Goal: Transaction & Acquisition: Purchase product/service

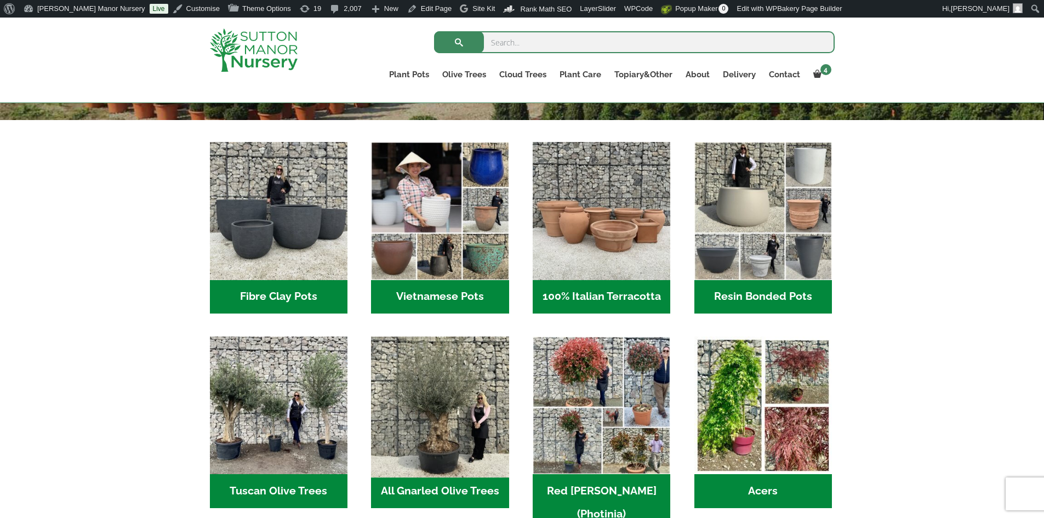
scroll to position [329, 0]
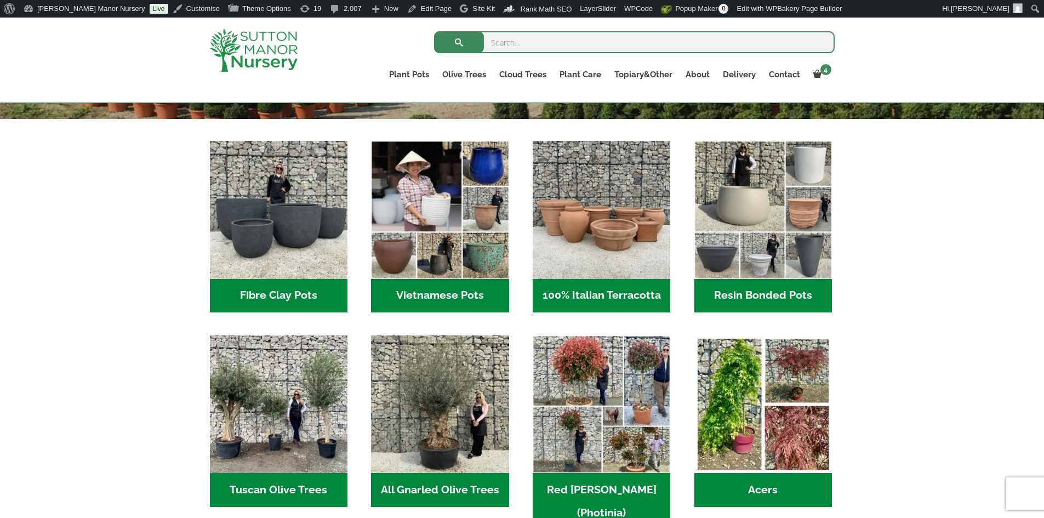
click at [284, 291] on h2 "Fibre Clay Pots (3)" at bounding box center [279, 296] width 138 height 34
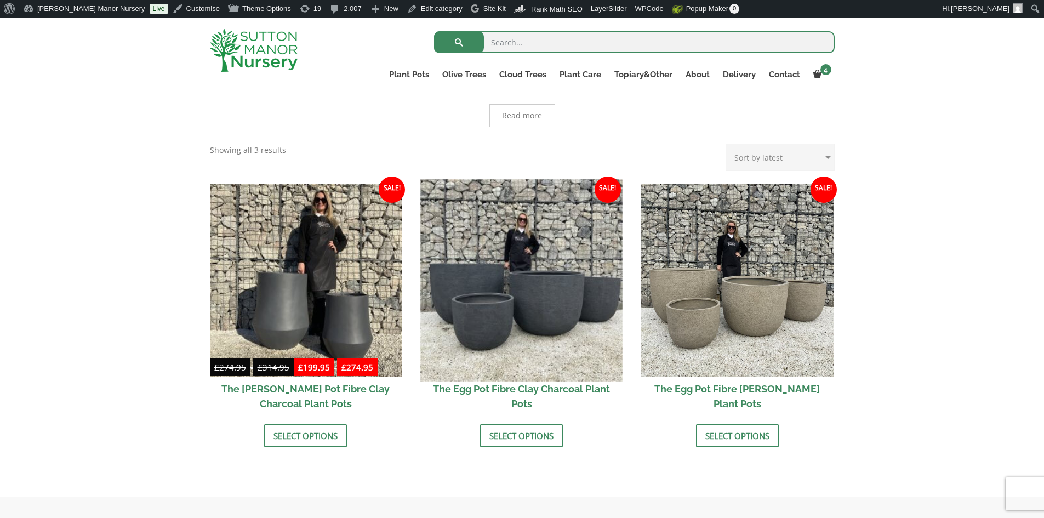
scroll to position [219, 0]
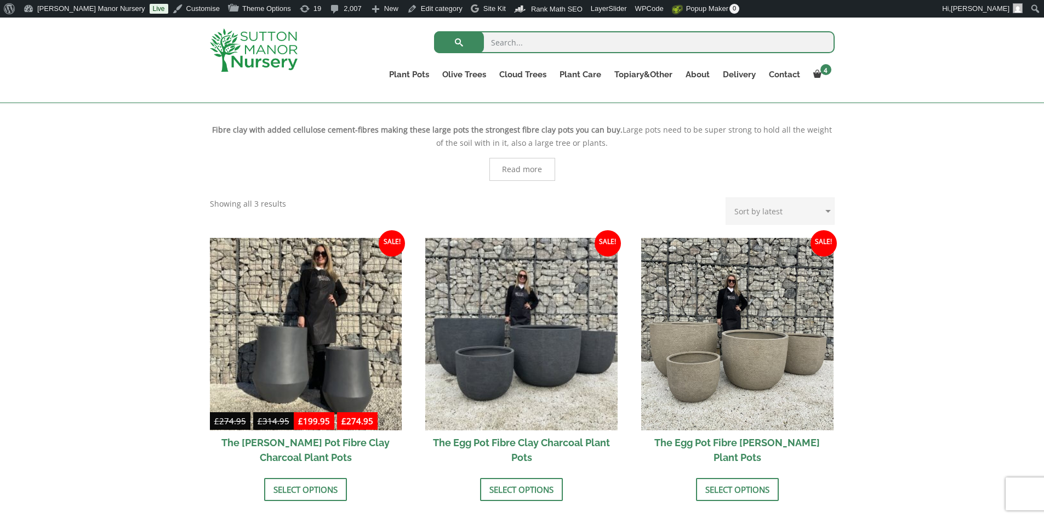
click at [280, 50] on img at bounding box center [254, 49] width 88 height 43
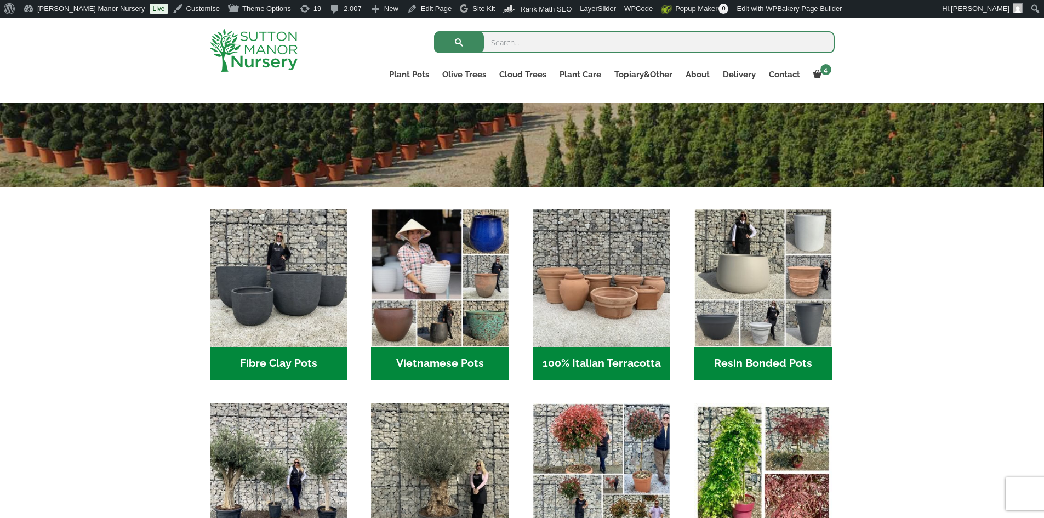
scroll to position [384, 0]
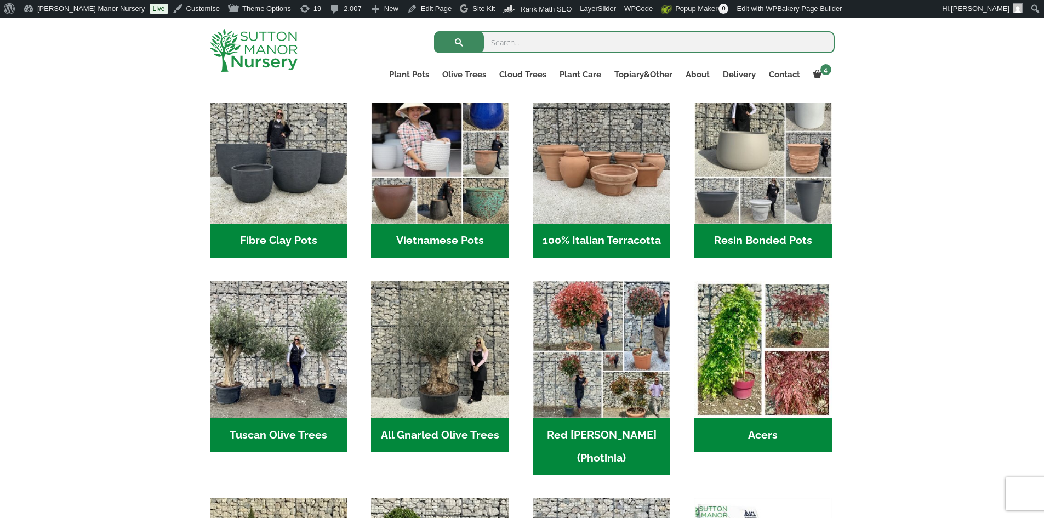
click at [744, 241] on h2 "Resin Bonded Pots (218)" at bounding box center [763, 241] width 138 height 34
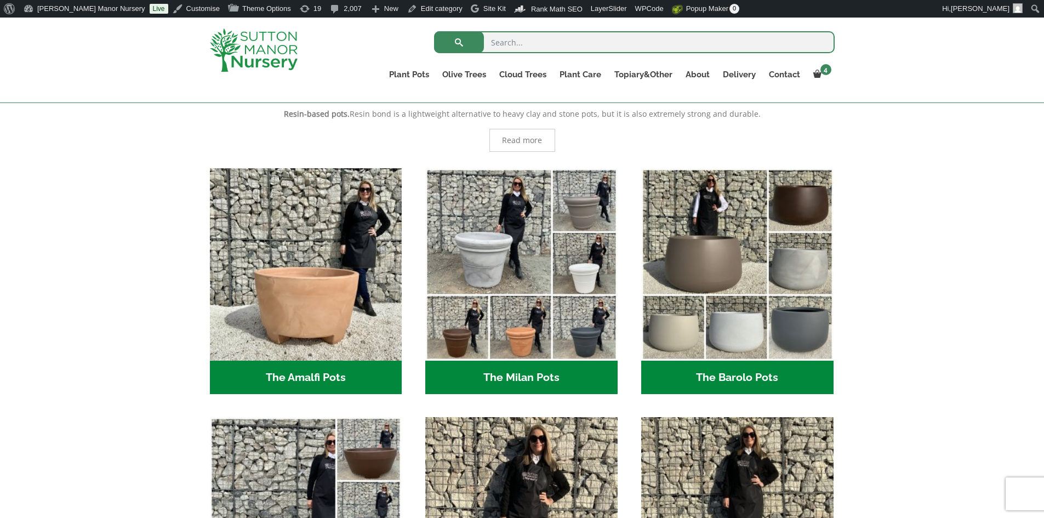
scroll to position [329, 0]
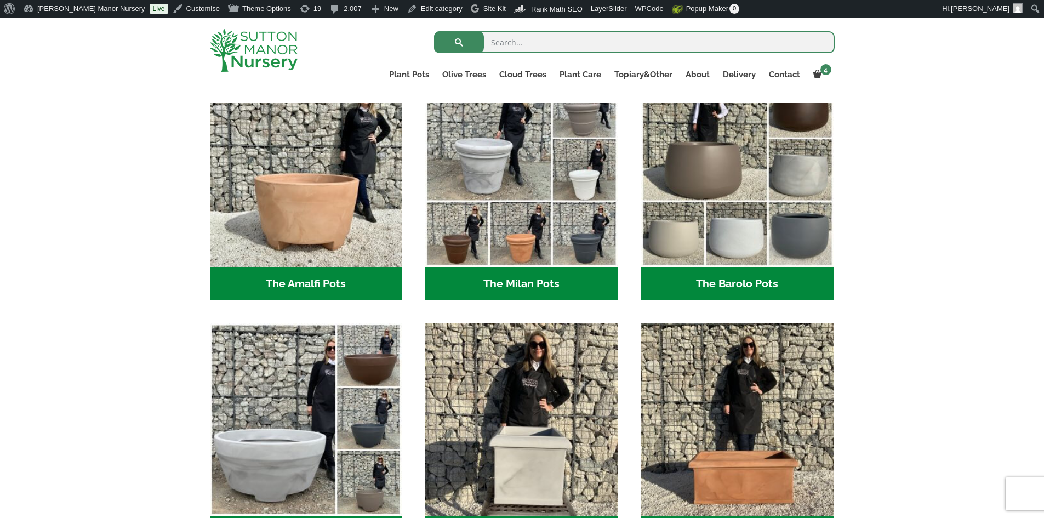
click at [720, 279] on h2 "The Barolo Pots (42)" at bounding box center [737, 284] width 192 height 34
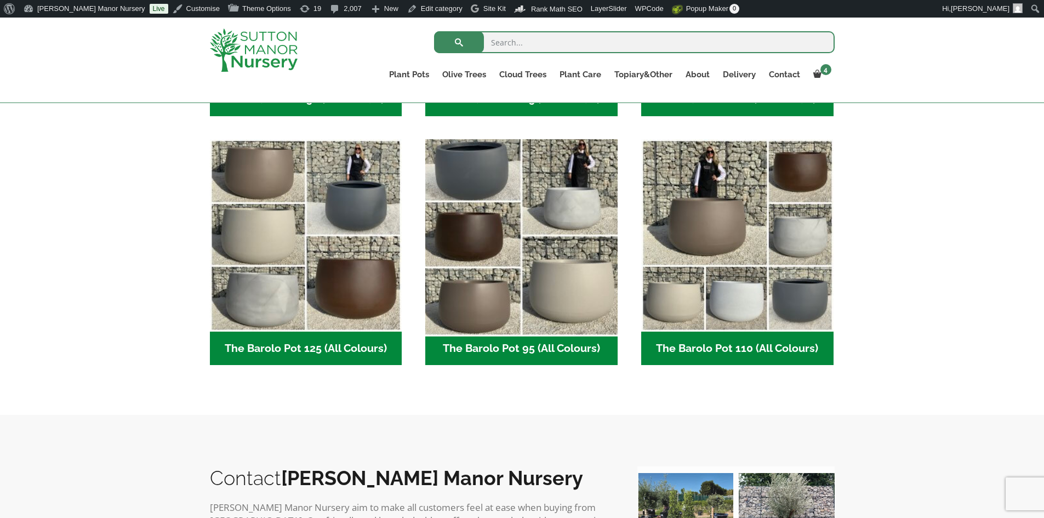
scroll to position [603, 0]
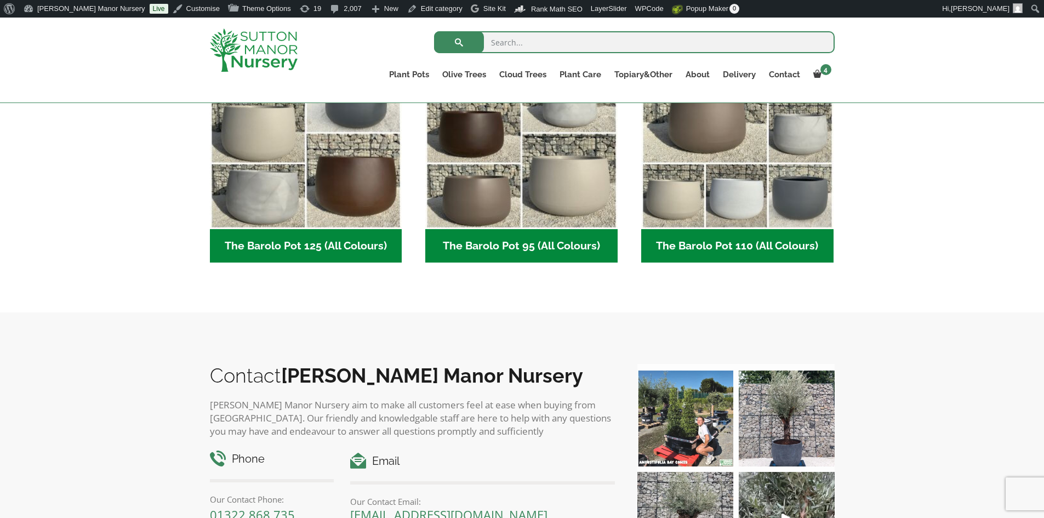
click at [330, 248] on h2 "The Barolo Pot 125 (All Colours) (7)" at bounding box center [306, 246] width 192 height 34
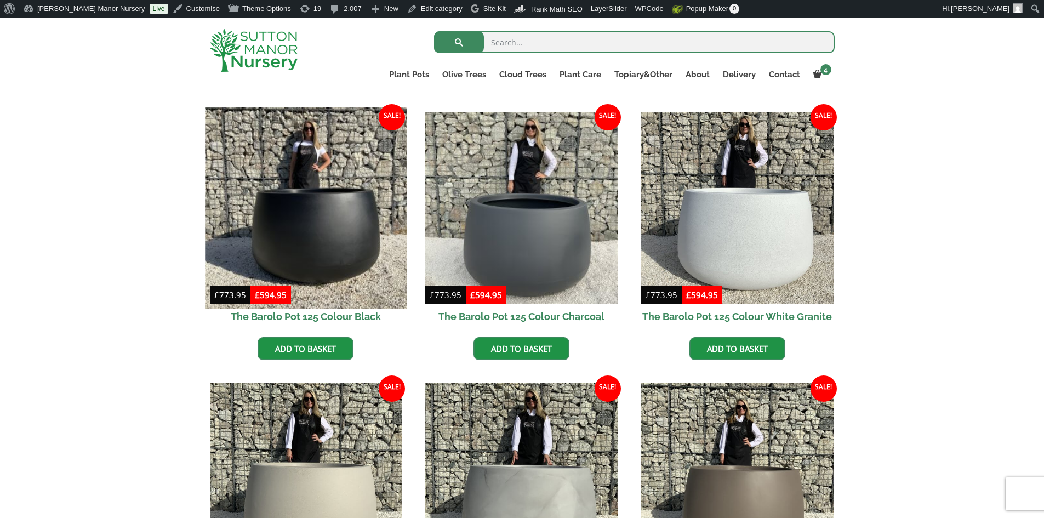
scroll to position [329, 0]
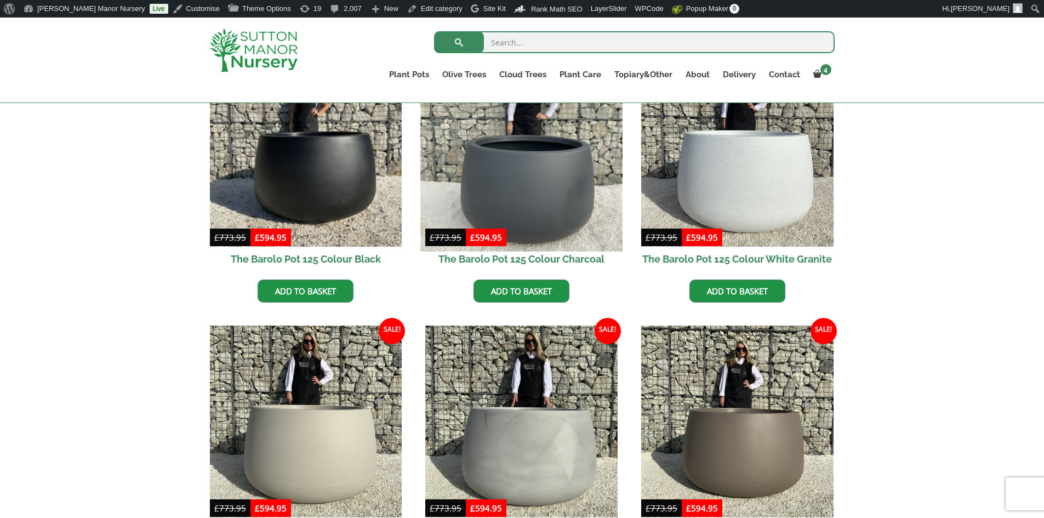
click at [553, 192] on img at bounding box center [522, 150] width 202 height 202
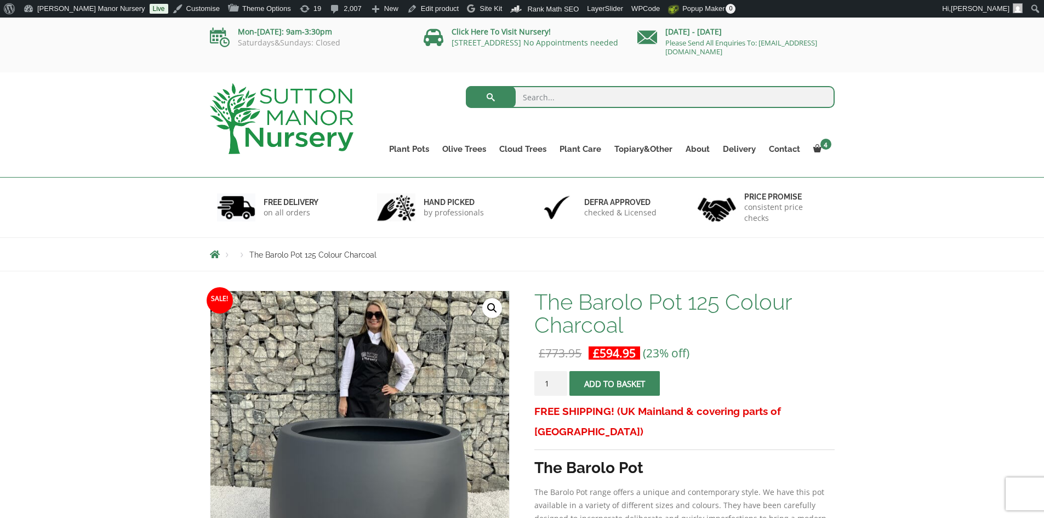
click at [288, 128] on img at bounding box center [282, 118] width 144 height 71
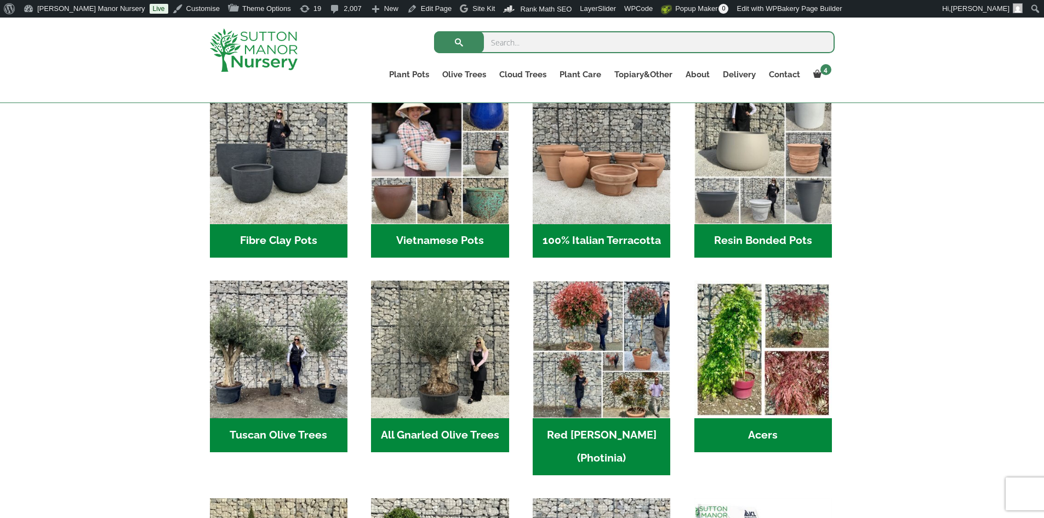
click at [320, 245] on h2 "Fibre Clay Pots (3)" at bounding box center [279, 241] width 138 height 34
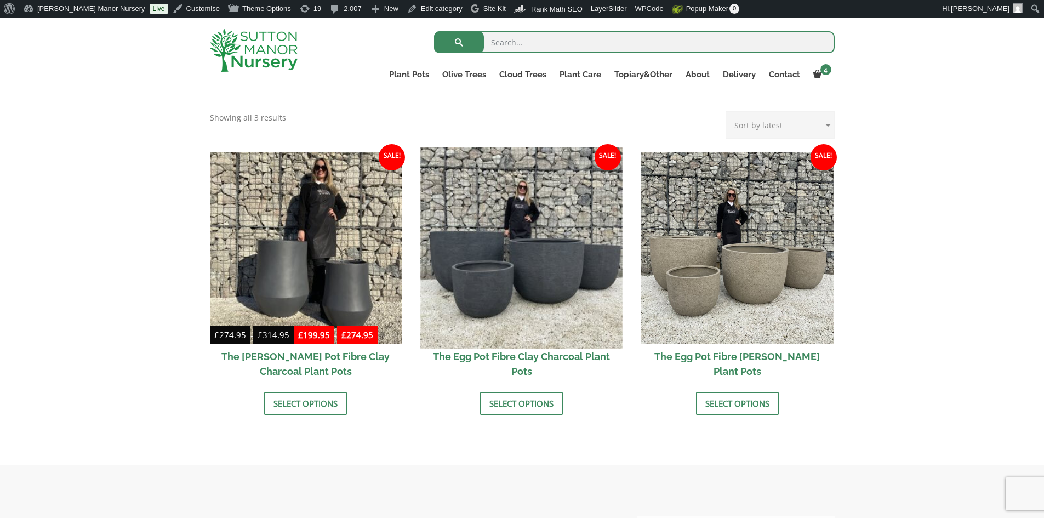
scroll to position [274, 0]
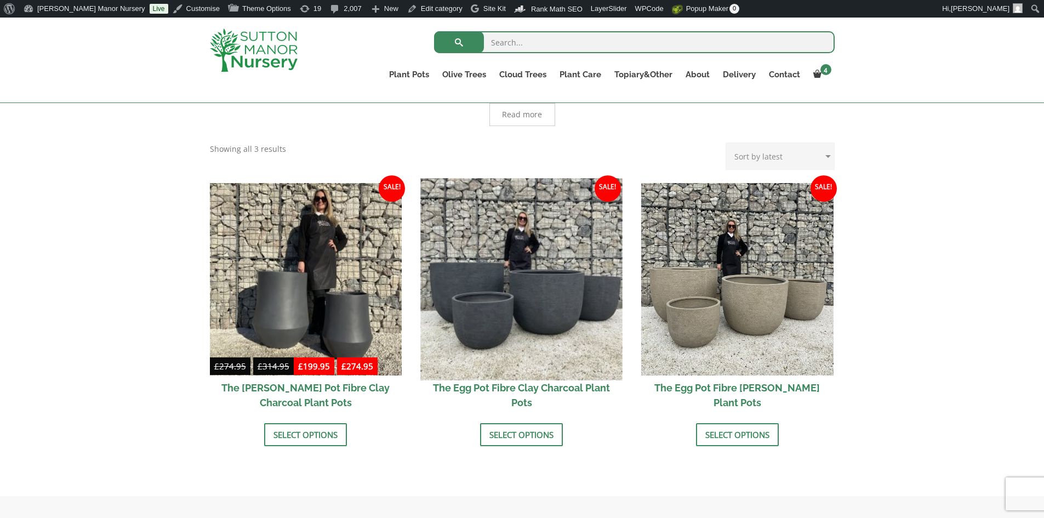
click at [551, 237] on img at bounding box center [522, 279] width 202 height 202
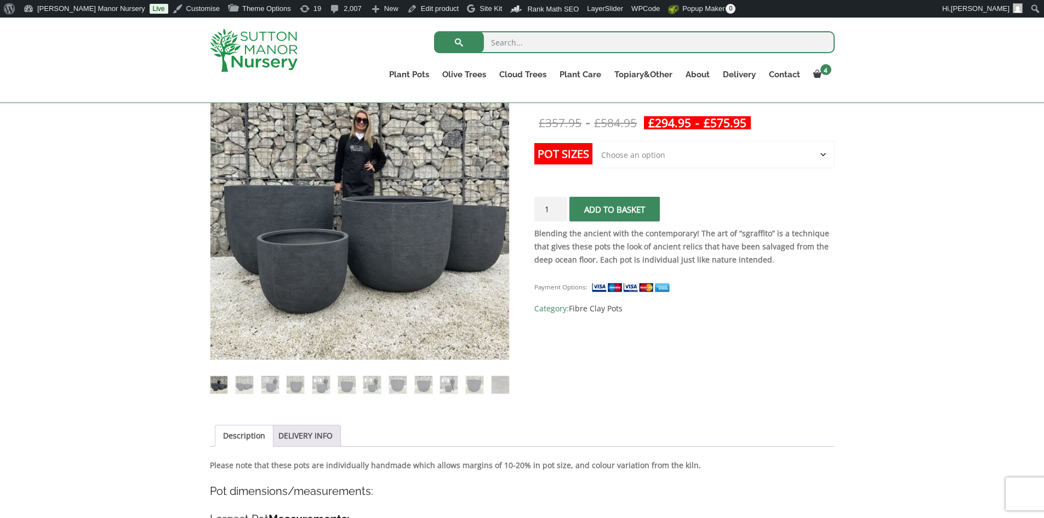
scroll to position [219, 0]
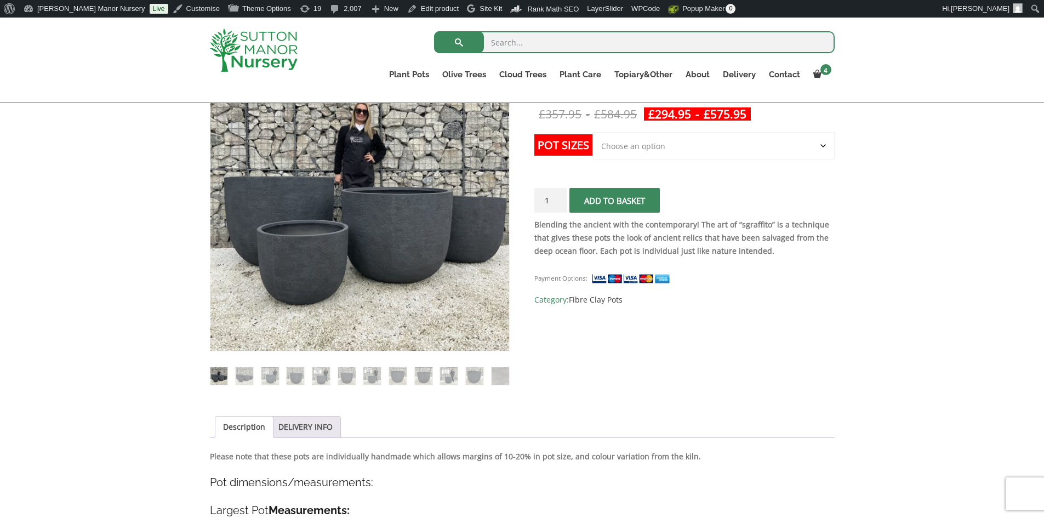
click at [615, 201] on span "submit" at bounding box center [615, 201] width 0 height 0
click at [827, 145] on select "Choose an option Click here to buy the 5th To Largest Pot In The Picture Click …" at bounding box center [713, 145] width 242 height 27
click at [592, 132] on select "Choose an option Click here to buy the 5th To Largest Pot In The Picture Click …" at bounding box center [713, 145] width 242 height 27
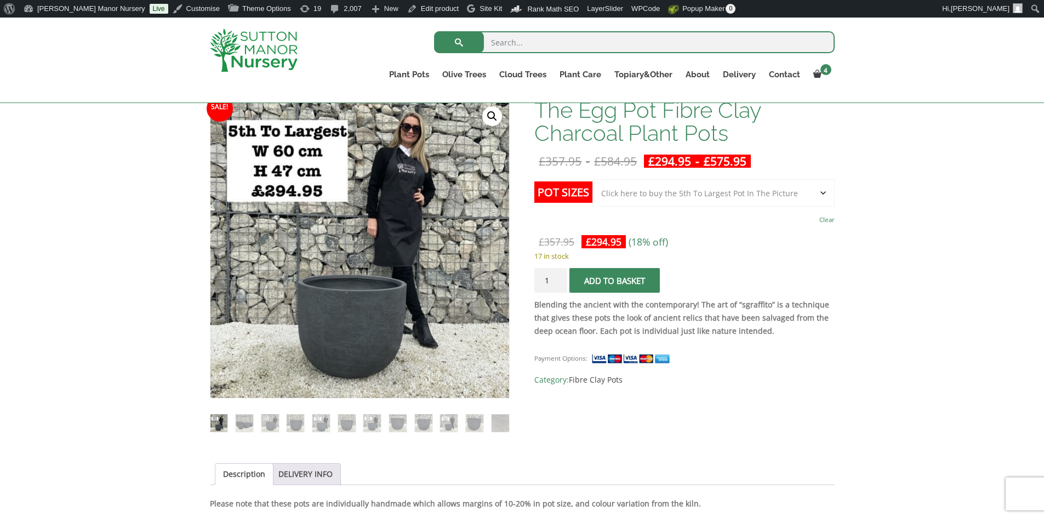
scroll to position [110, 0]
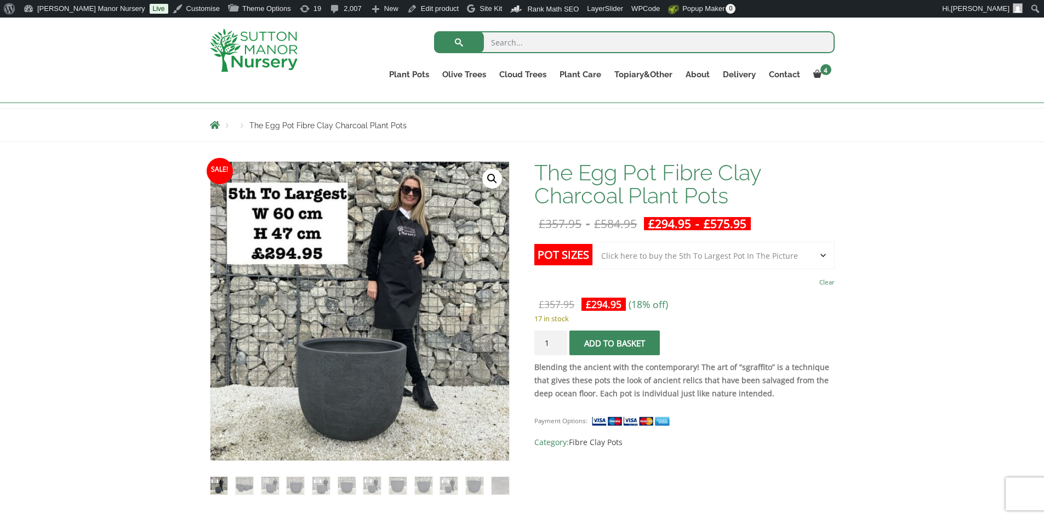
click at [743, 262] on select "Choose an option Click here to buy the 5th To Largest Pot In The Picture Click …" at bounding box center [713, 255] width 242 height 27
select select "Click here to buy The Largest Pot In The Picture"
click at [592, 242] on select "Choose an option Click here to buy the 5th To Largest Pot In The Picture Click …" at bounding box center [713, 255] width 242 height 27
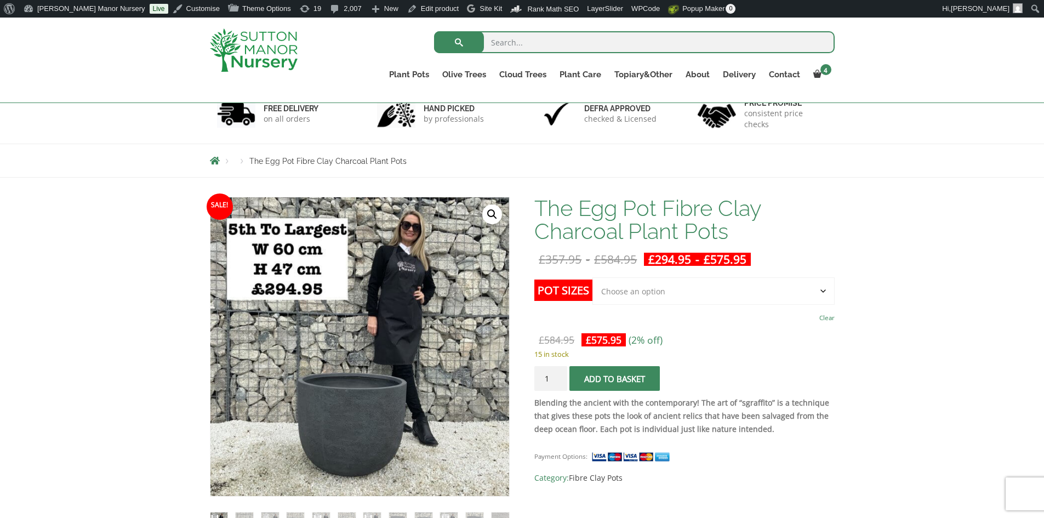
scroll to position [0, 0]
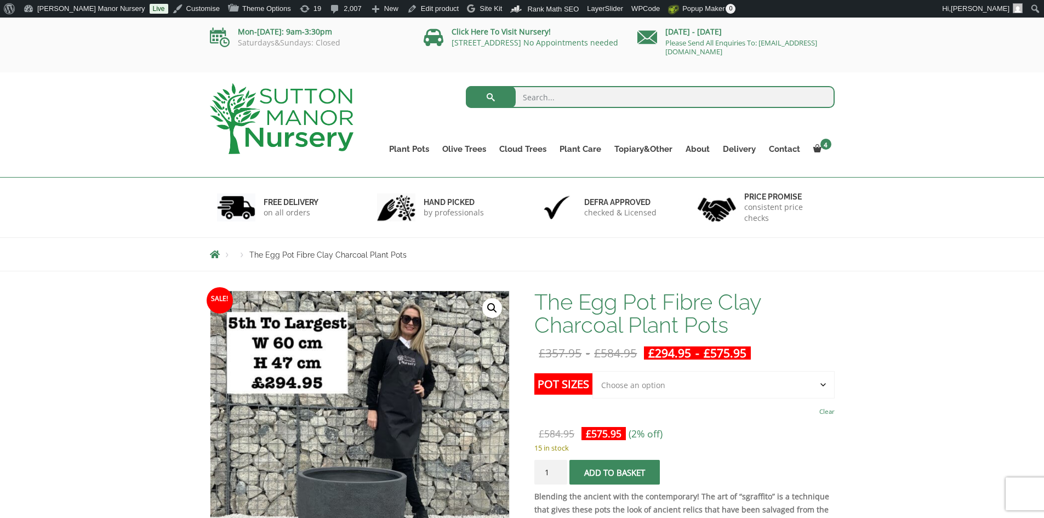
click at [298, 108] on img at bounding box center [282, 118] width 144 height 71
